Goal: Task Accomplishment & Management: Use online tool/utility

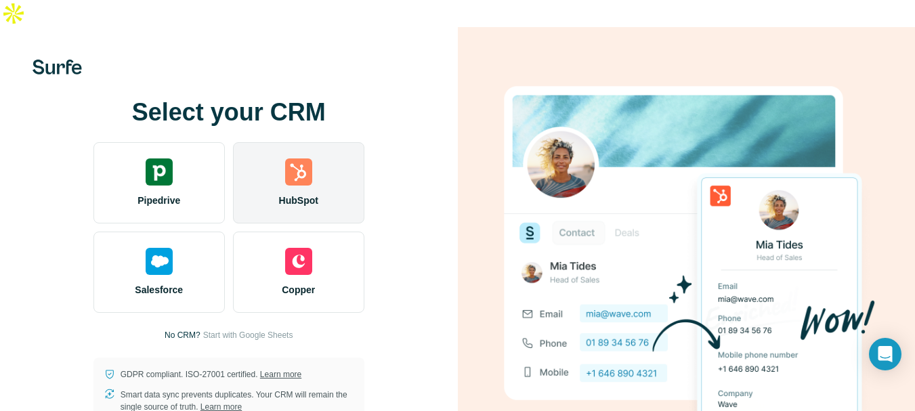
click at [298, 158] on img at bounding box center [298, 171] width 27 height 27
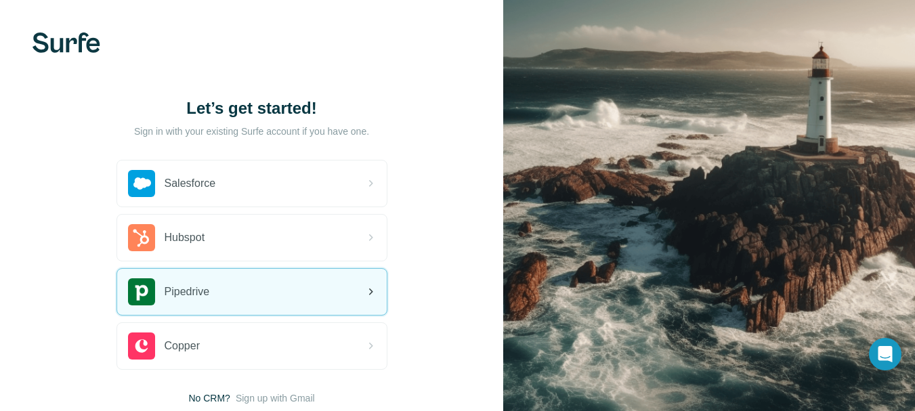
scroll to position [91, 0]
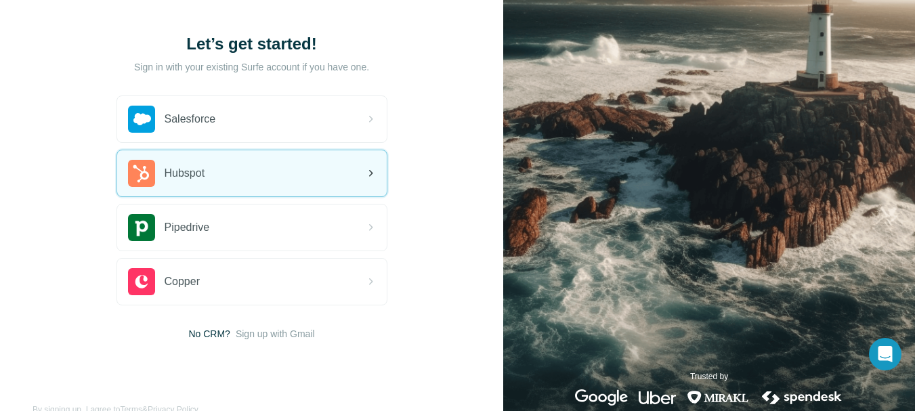
click at [201, 165] on span "Hubspot" at bounding box center [185, 173] width 41 height 16
